Goal: Check status: Check status

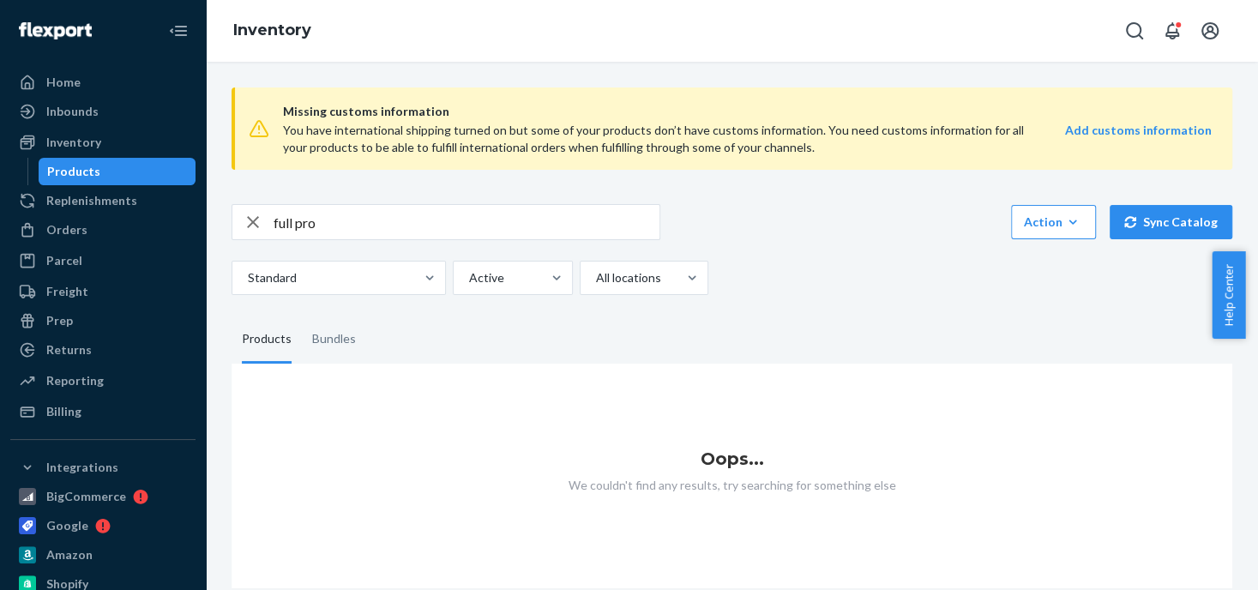
click at [251, 215] on icon "button" at bounding box center [253, 222] width 21 height 34
click at [304, 227] on input "text" at bounding box center [467, 222] width 386 height 34
type input "queen pad"
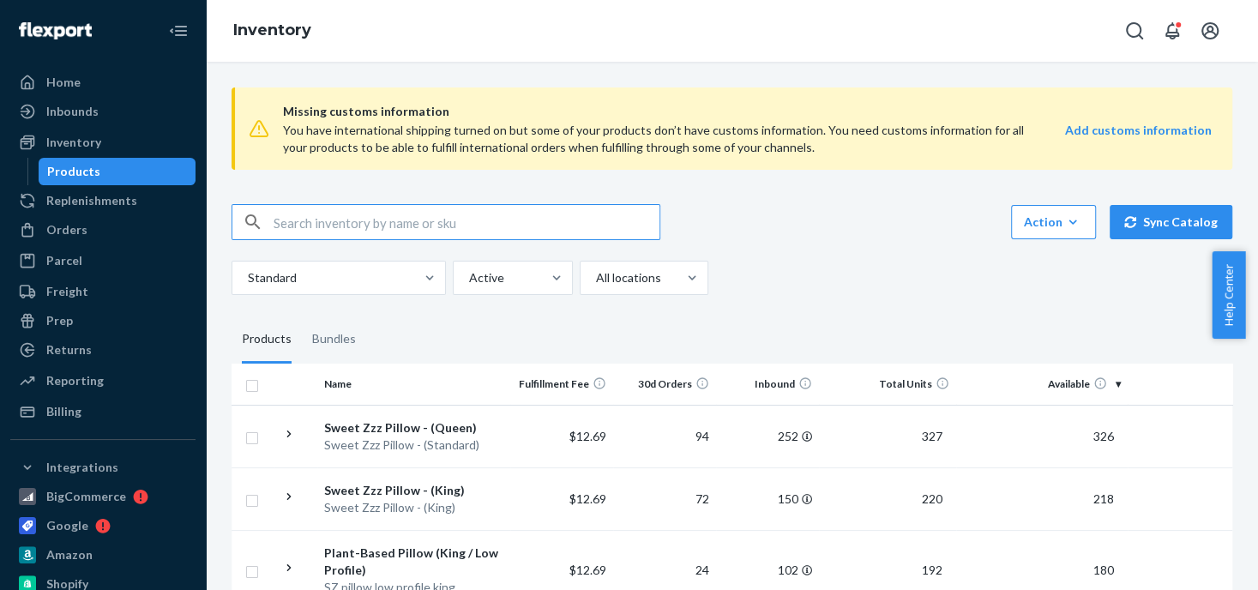
click at [343, 224] on input "text" at bounding box center [467, 222] width 386 height 34
click at [81, 142] on div "Inventory" at bounding box center [73, 142] width 55 height 17
click at [333, 225] on input "text" at bounding box center [467, 222] width 386 height 34
type input "queen pad"
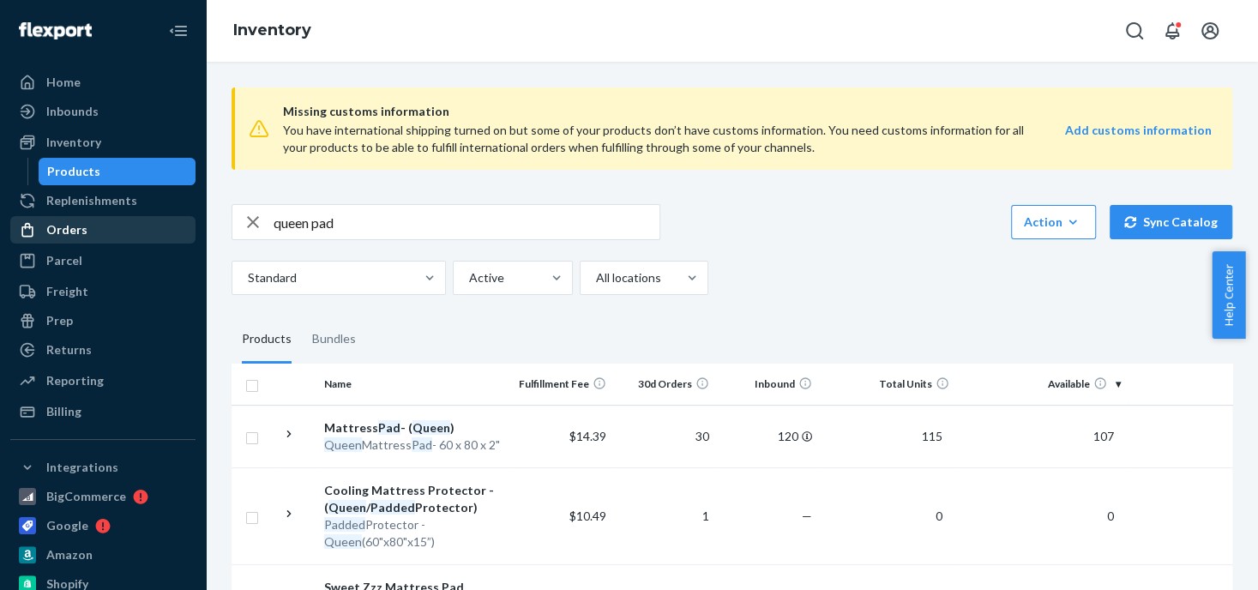
click at [89, 236] on div "Orders" at bounding box center [103, 230] width 182 height 24
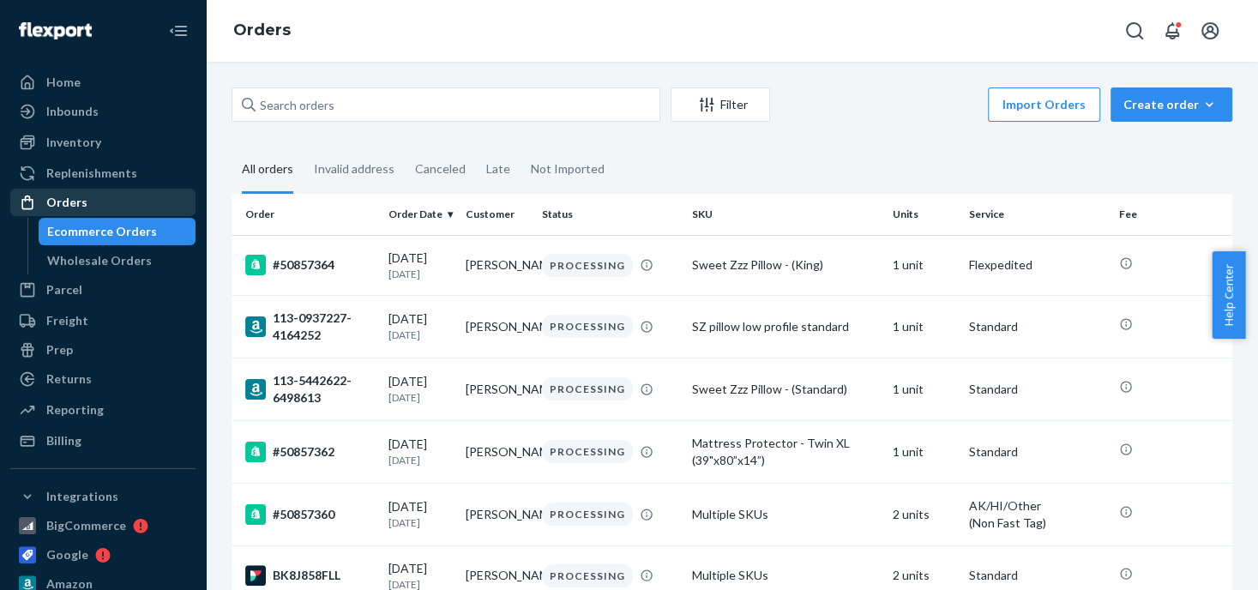
click at [67, 208] on div "Orders" at bounding box center [66, 202] width 41 height 17
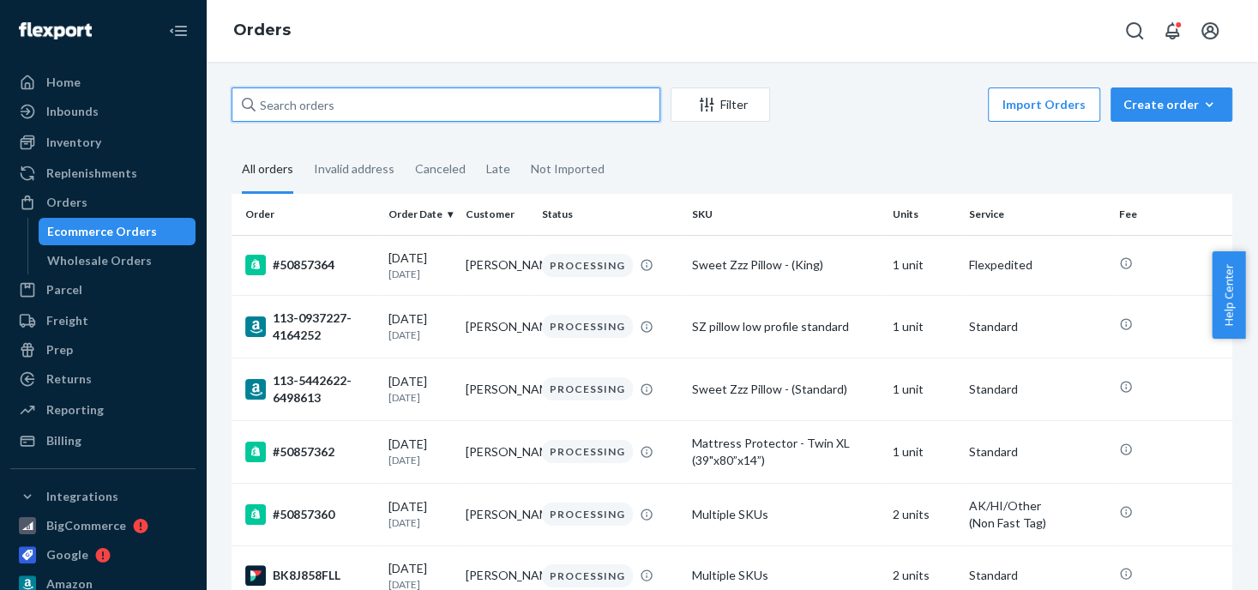
click at [302, 105] on input "text" at bounding box center [446, 104] width 429 height 34
paste input "[PERSON_NAME]"
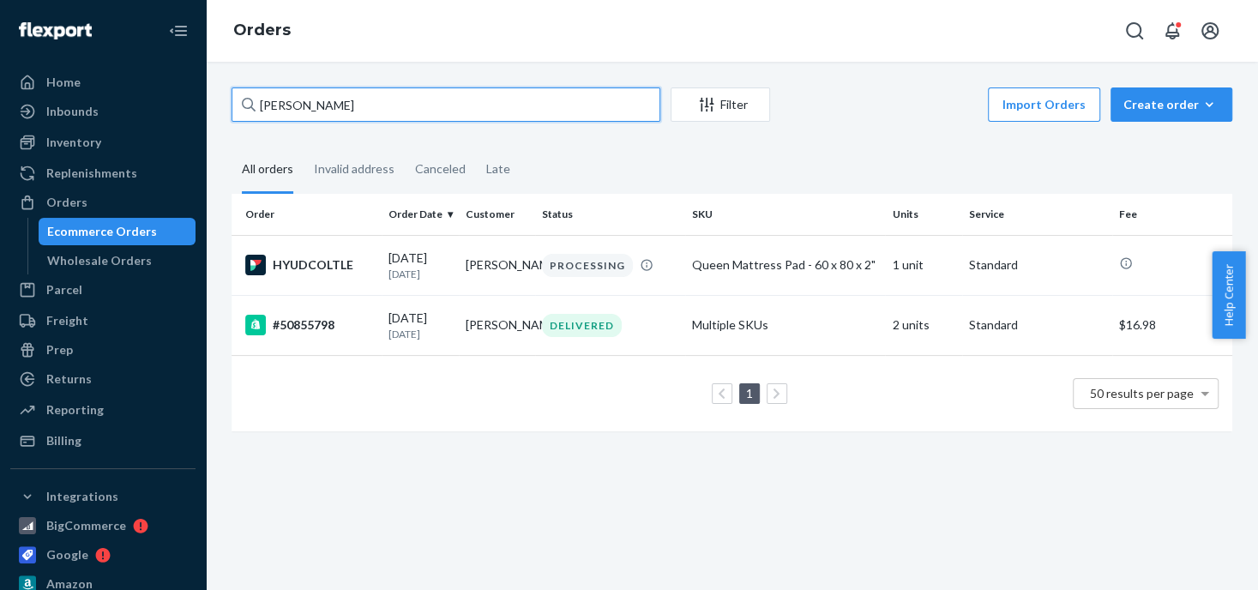
type input "[PERSON_NAME]"
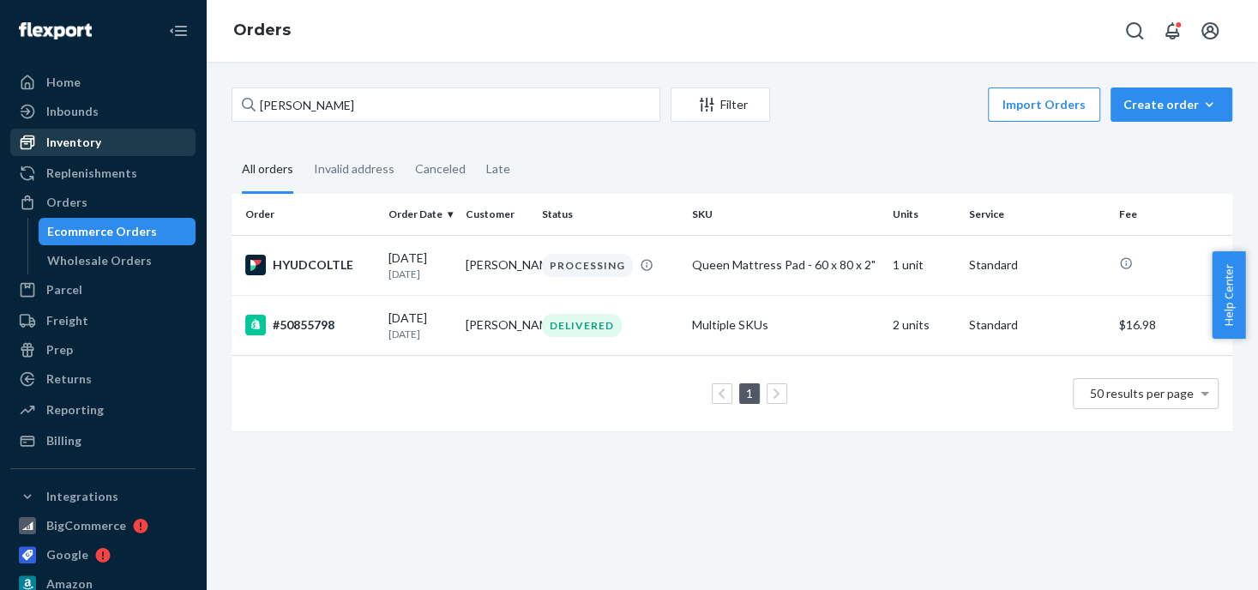
click at [75, 144] on div "Inventory" at bounding box center [73, 142] width 55 height 17
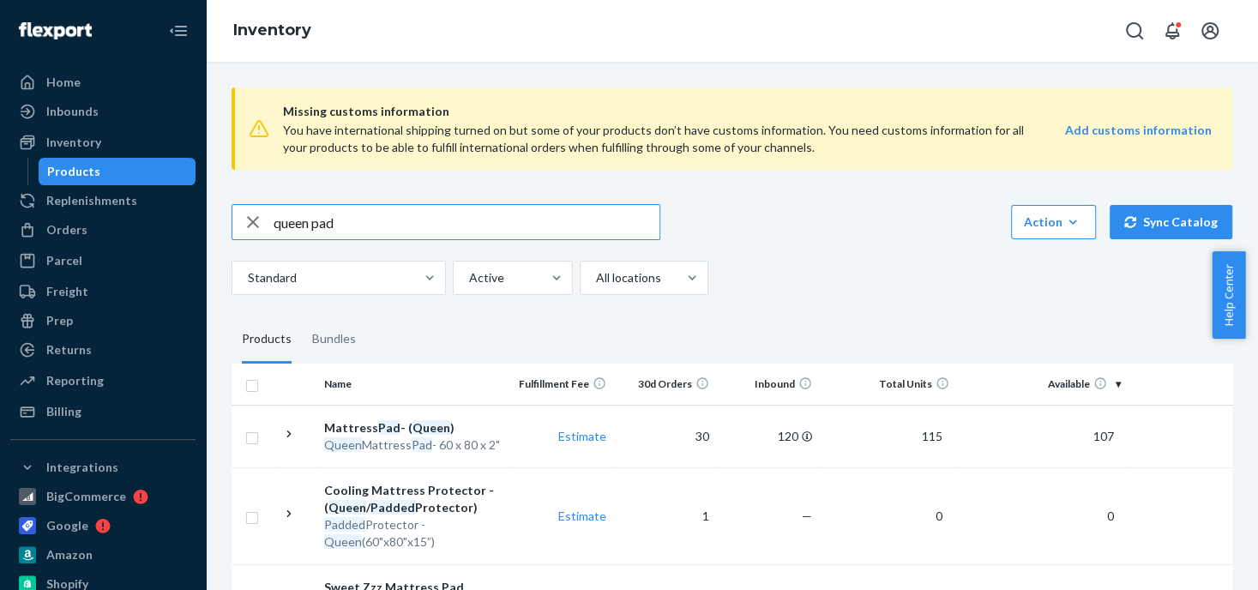
drag, startPoint x: 310, startPoint y: 224, endPoint x: 254, endPoint y: 222, distance: 56.6
click at [254, 222] on div "queen pad" at bounding box center [445, 222] width 427 height 34
type input "king pad"
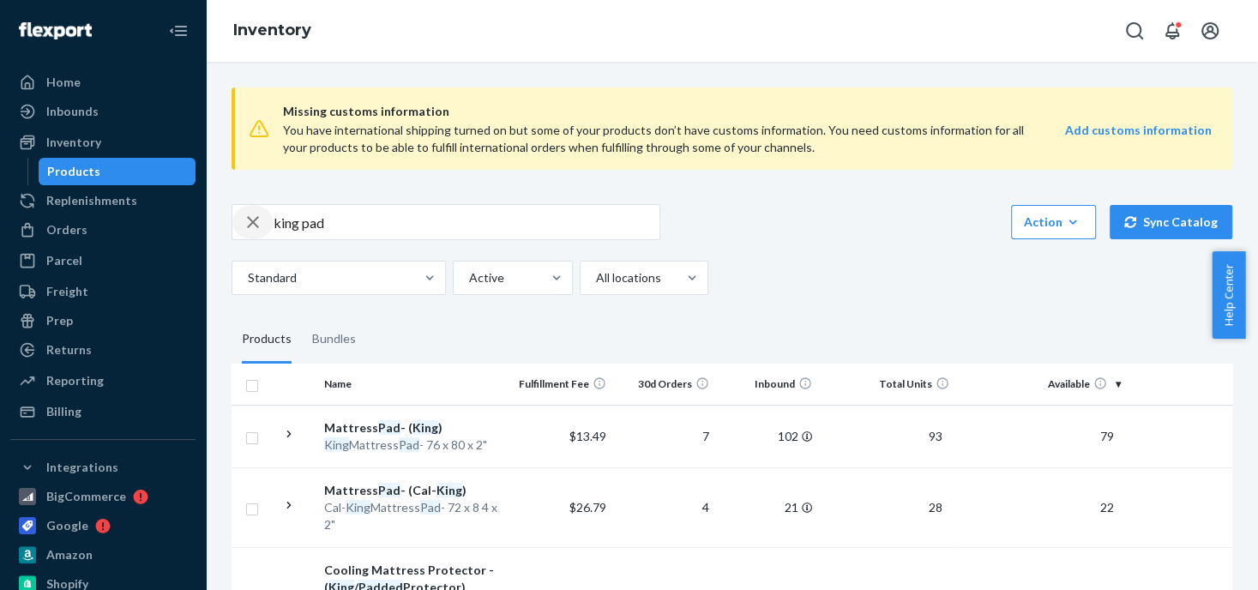
click at [260, 224] on icon "button" at bounding box center [253, 222] width 21 height 34
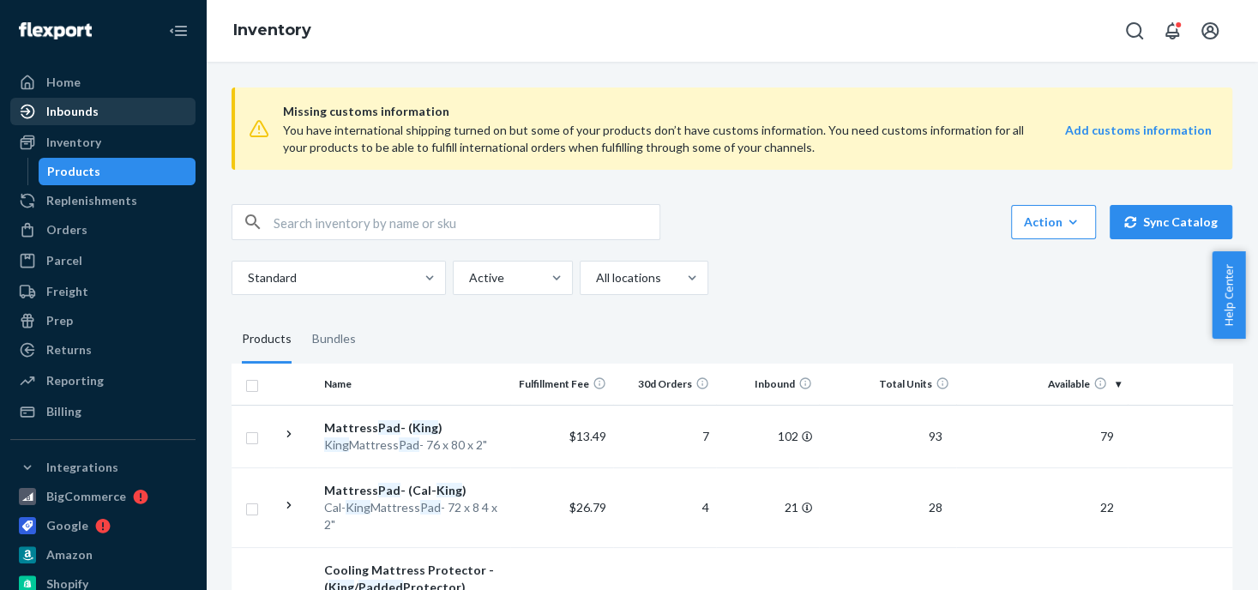
click at [81, 109] on div "Inbounds" at bounding box center [72, 111] width 52 height 17
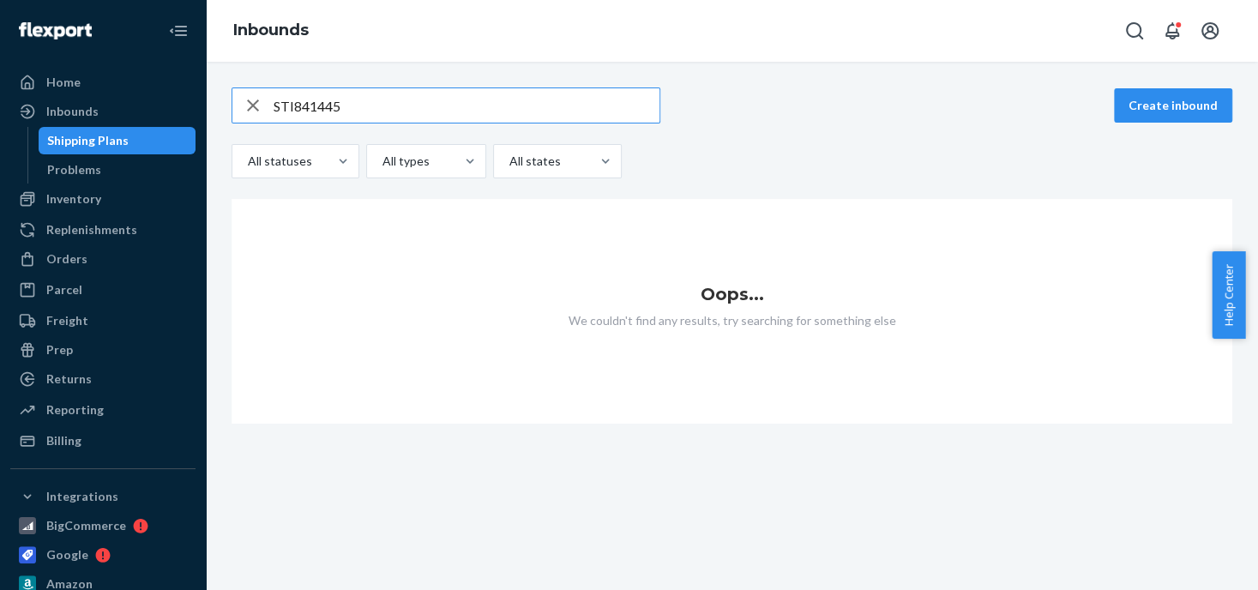
type input "STI841445"
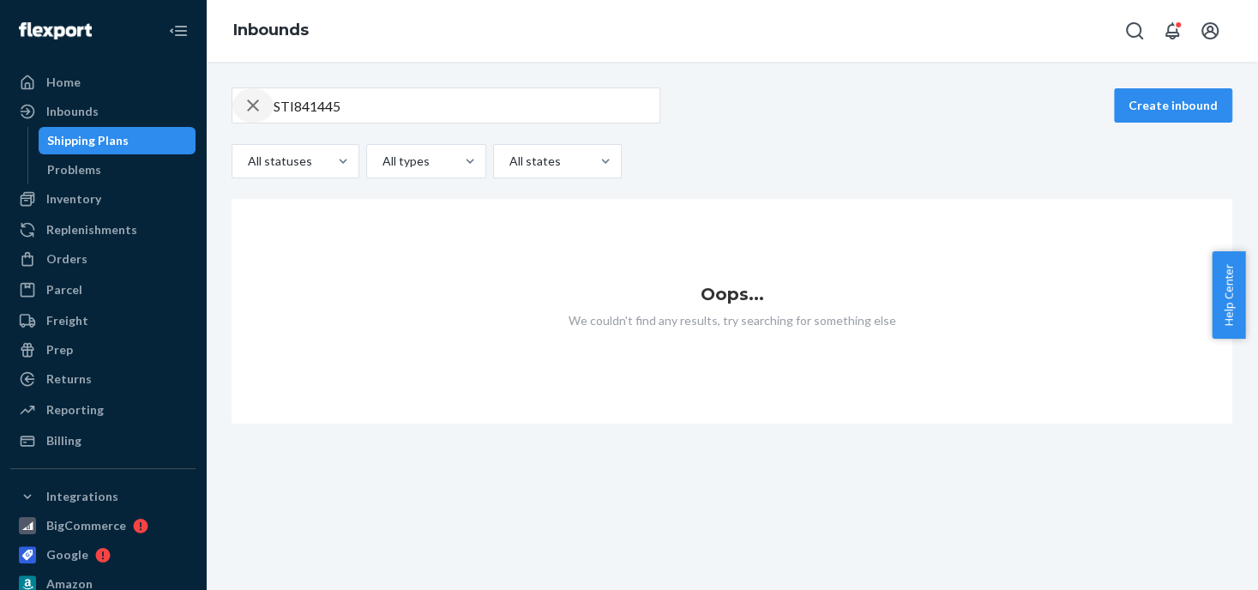
click at [249, 102] on icon "button" at bounding box center [253, 105] width 12 height 12
